Goal: Navigation & Orientation: Find specific page/section

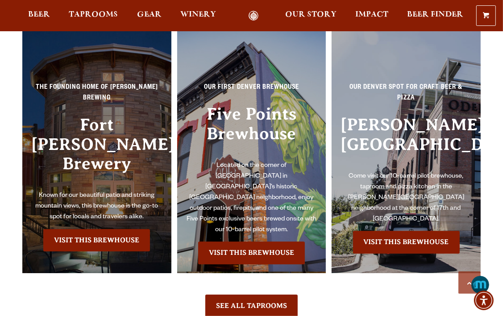
scroll to position [1819, 0]
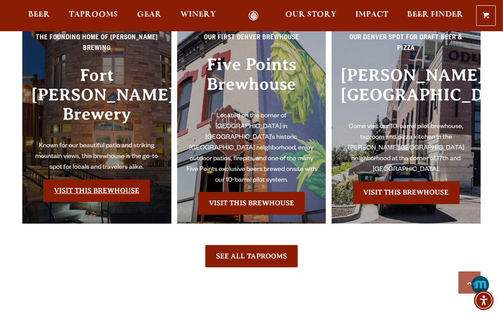
click at [107, 179] on link "Visit this Brewhouse" at bounding box center [96, 190] width 107 height 22
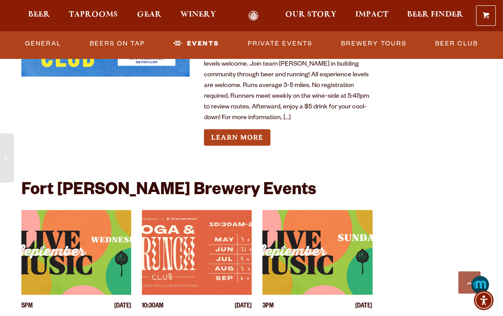
scroll to position [3340, 0]
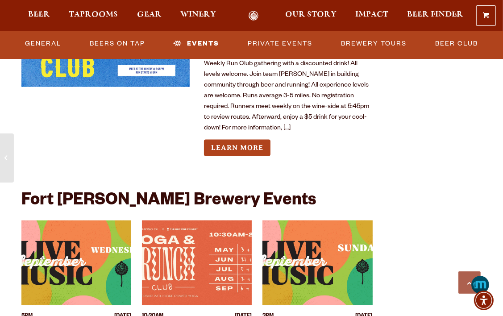
click at [8, 215] on div "Up Next Tuesday September 2, 2025 6PM-7PM Odell Run Club Weekly Run Club gather…" at bounding box center [197, 168] width 394 height 459
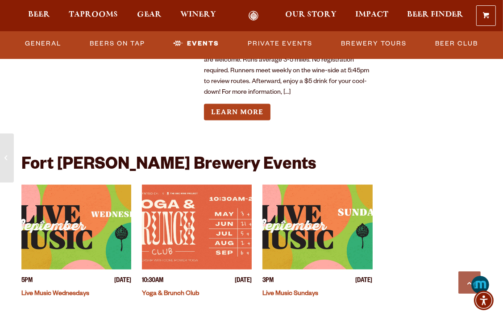
scroll to position [3370, 0]
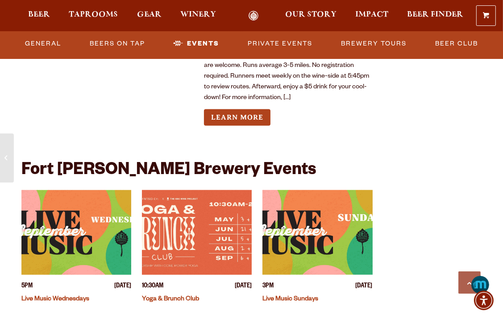
click at [143, 14] on span "Gear" at bounding box center [149, 14] width 25 height 7
